Goal: Find specific page/section: Find specific page/section

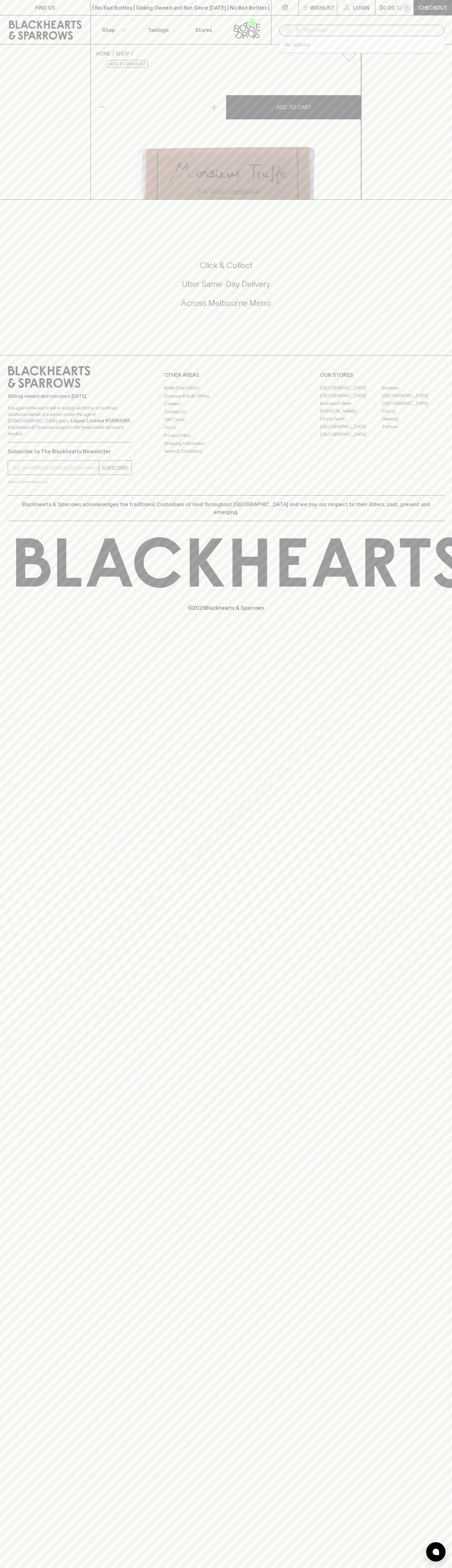
click at [344, 32] on input "text" at bounding box center [366, 30] width 144 height 10
click at [433, 495] on div "Sibling owned and run since 2006 It is against the law to sell or supply alcoho…" at bounding box center [226, 425] width 452 height 140
click at [205, 1567] on html "FIND US | No Bad Bottles | Sibling Owned and Run Since 2006 | No Bad Bottles | …" at bounding box center [226, 784] width 452 height 1568
click at [9, 309] on div "Click & Collect Uber Same-Day Delivery Across Melbourne Metro" at bounding box center [226, 284] width 436 height 49
click at [413, 415] on link "Fitzroy" at bounding box center [413, 411] width 62 height 8
